Goal: Find specific page/section: Find specific page/section

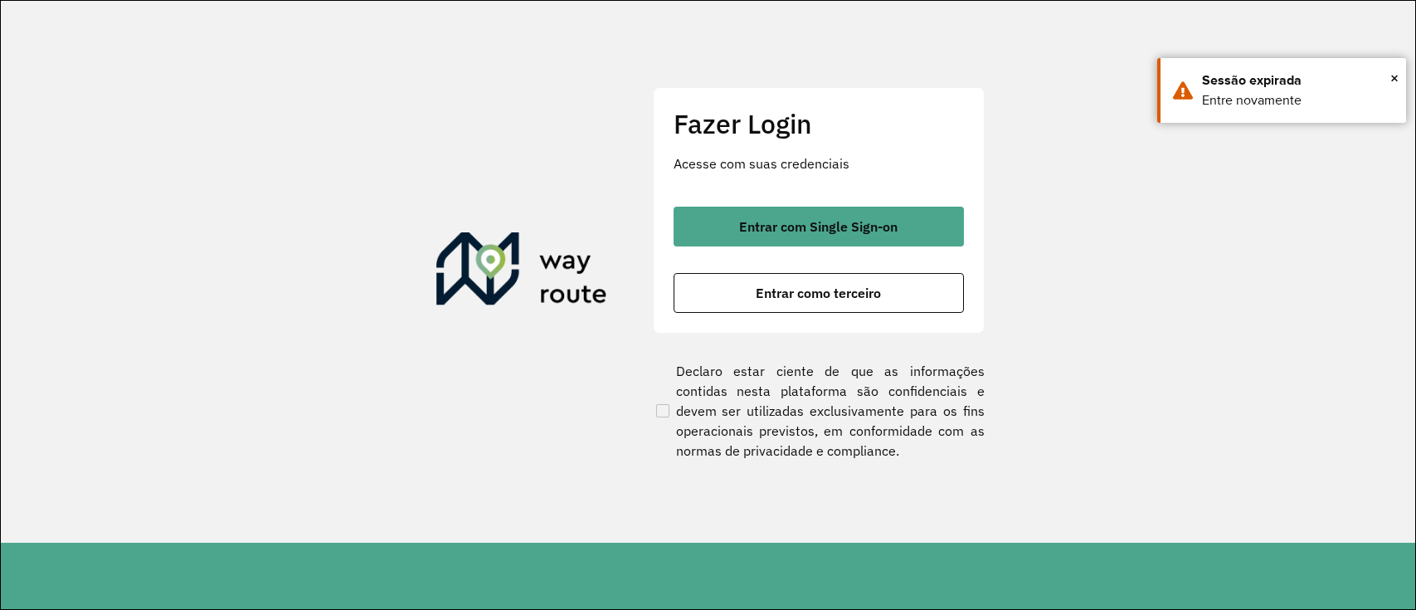
click at [758, 204] on div "Fazer Login Acesse com suas credenciais Entrar com Single Sign-on Entrar como t…" at bounding box center [819, 210] width 332 height 246
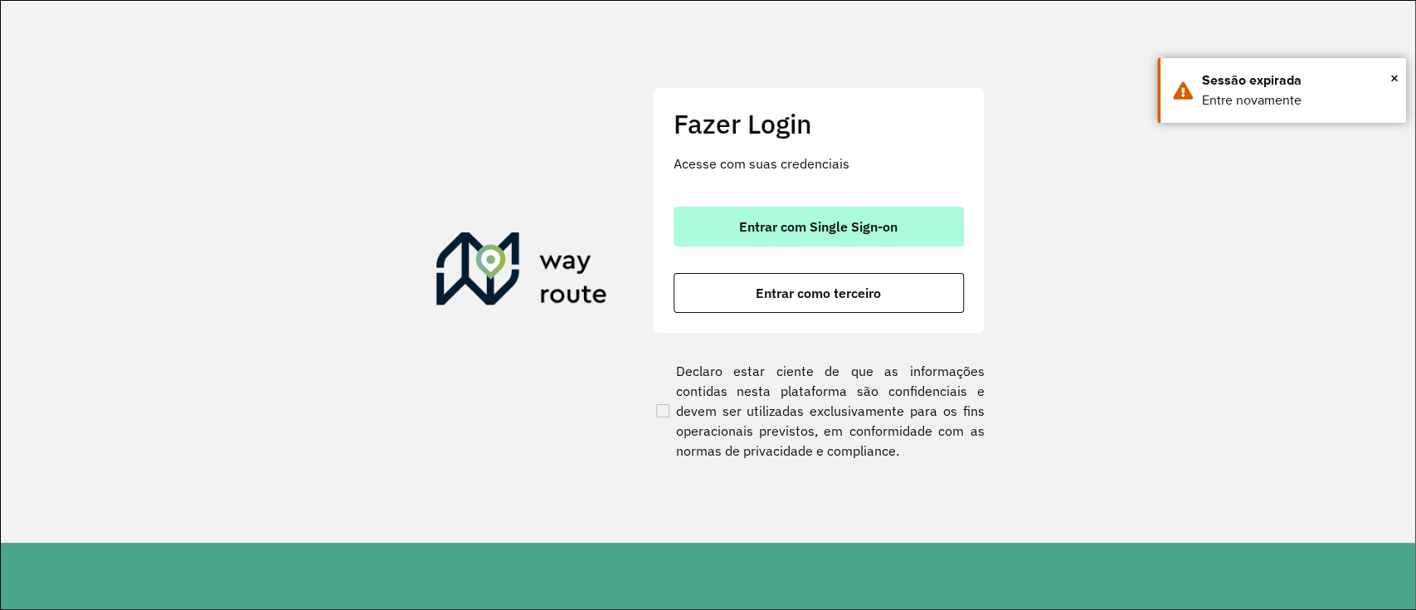
click at [790, 227] on span "Entrar com Single Sign-on" at bounding box center [818, 226] width 158 height 13
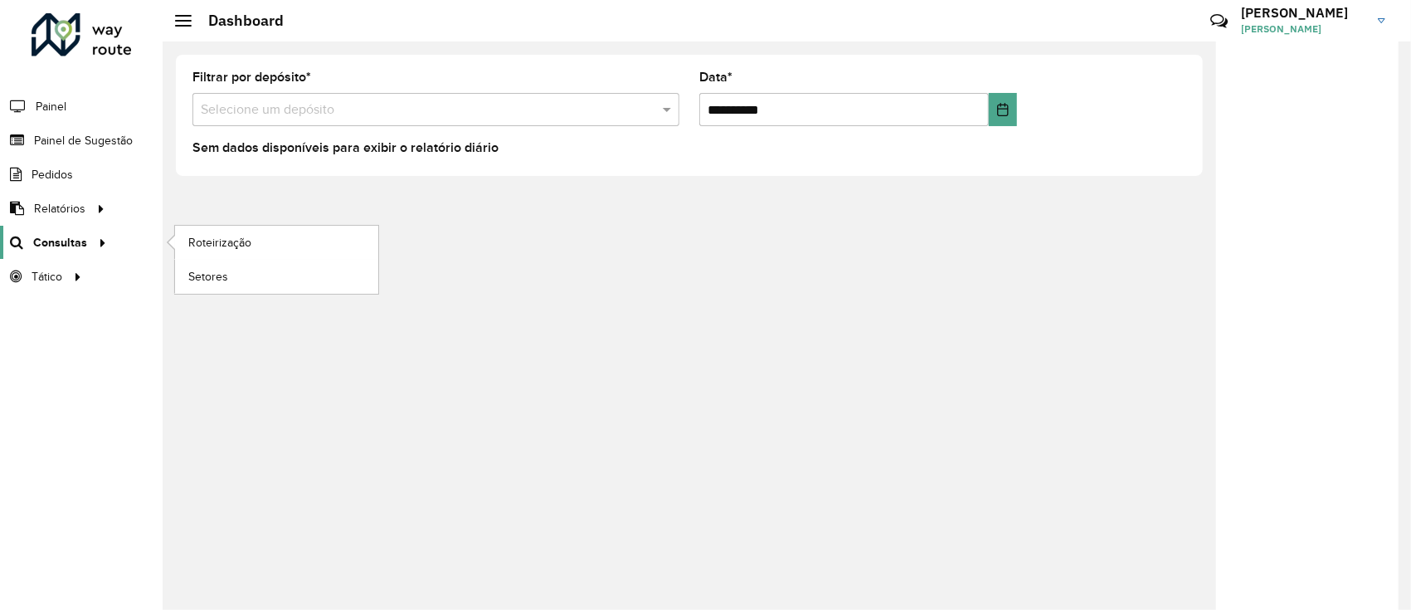
click at [87, 239] on div at bounding box center [99, 242] width 25 height 17
click at [210, 275] on span "Setores" at bounding box center [208, 276] width 41 height 17
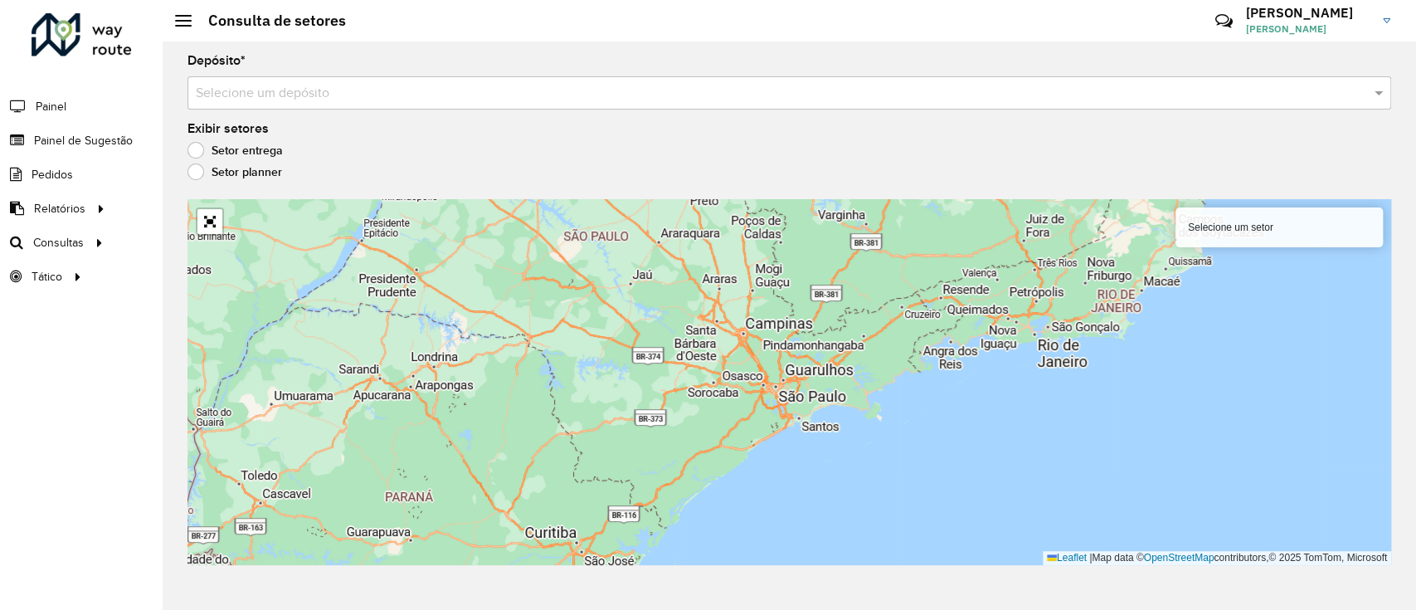
click at [430, 86] on input "text" at bounding box center [773, 94] width 1154 height 20
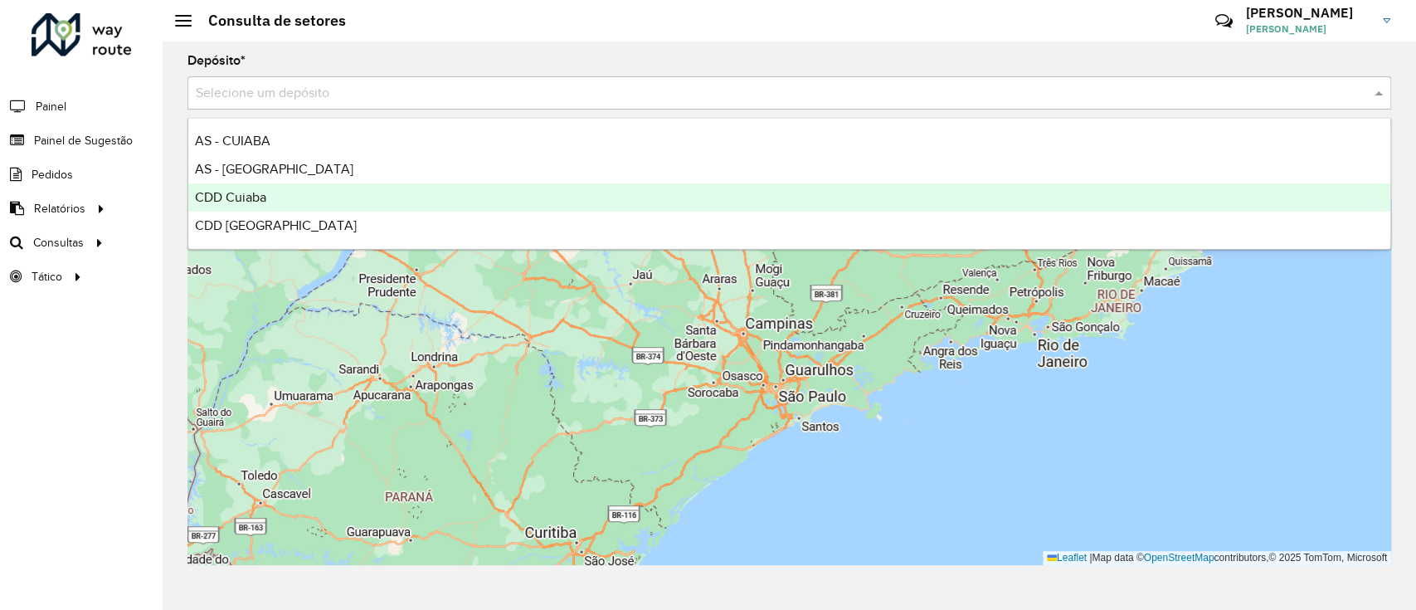
click at [318, 196] on div "CDD Cuiaba" at bounding box center [789, 197] width 1202 height 28
